Goal: Check status: Check status

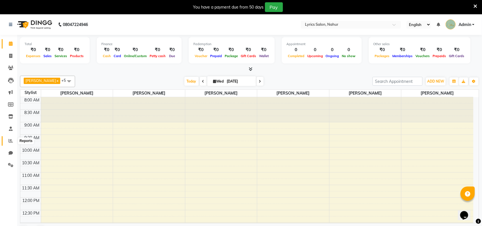
click at [9, 140] on icon at bounding box center [11, 141] width 4 height 4
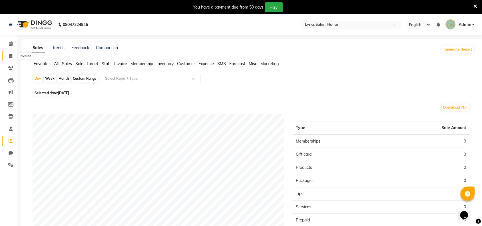
click at [9, 57] on icon at bounding box center [10, 56] width 3 height 4
select select "8609"
select select "service"
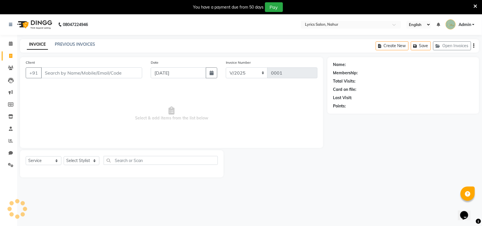
scroll to position [14, 0]
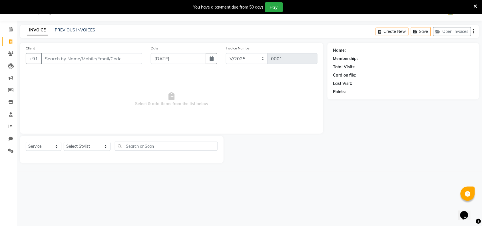
click at [85, 27] on div "PREVIOUS INVOICES" at bounding box center [75, 30] width 40 height 6
click at [82, 30] on link "PREVIOUS INVOICES" at bounding box center [75, 29] width 40 height 5
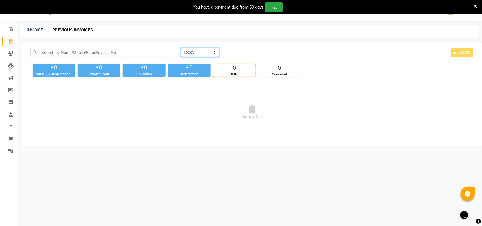
click at [193, 49] on select "[DATE] [DATE] Custom Range" at bounding box center [200, 52] width 38 height 9
select select "range"
click at [181, 48] on select "[DATE] [DATE] Custom Range" at bounding box center [200, 52] width 38 height 9
click at [259, 52] on input "[DATE]" at bounding box center [247, 53] width 40 height 8
select select "9"
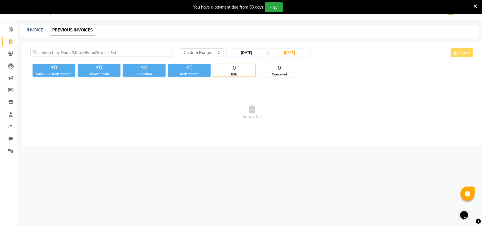
select select "2025"
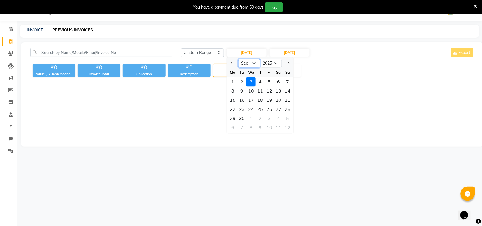
click at [252, 63] on select "Jan Feb Mar Apr May Jun [DATE] Aug Sep Oct Nov Dec" at bounding box center [250, 63] width 22 height 9
select select "8"
click at [239, 59] on select "Jan Feb Mar Apr May Jun [DATE] Aug Sep Oct Nov Dec" at bounding box center [250, 63] width 22 height 9
click at [269, 83] on div "1" at bounding box center [269, 81] width 9 height 9
type input "[DATE]"
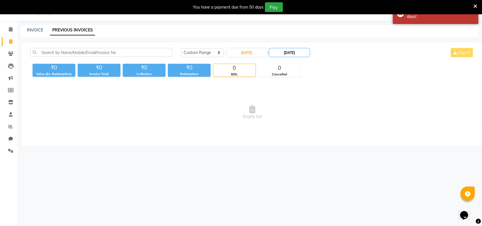
click at [288, 49] on input "[DATE]" at bounding box center [290, 53] width 40 height 8
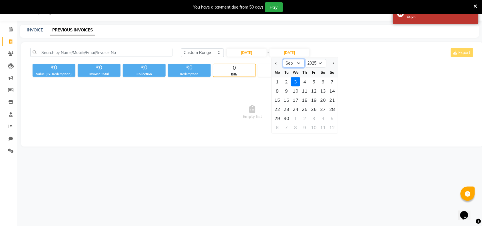
click at [299, 64] on select "Aug Sep Oct Nov Dec" at bounding box center [294, 63] width 22 height 9
select select "8"
click at [283, 59] on select "Aug Sep Oct Nov Dec" at bounding box center [294, 63] width 22 height 9
click at [330, 116] on div "31" at bounding box center [332, 118] width 9 height 9
type input "31-08-2025"
